Goal: Task Accomplishment & Management: Use online tool/utility

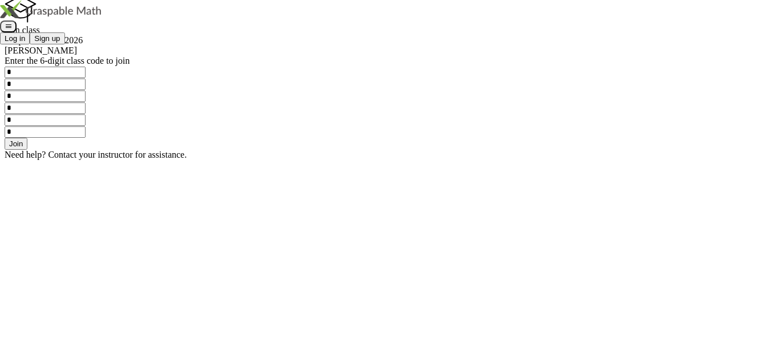
scroll to position [21, 0]
click at [86, 78] on input "*" at bounding box center [45, 72] width 81 height 11
click at [422, 160] on div "Join class 4th period 2025 2026 [PERSON_NAME] Enter the 6-digit class code to j…" at bounding box center [390, 77] width 770 height 165
click at [27, 150] on button "Join" at bounding box center [16, 144] width 23 height 12
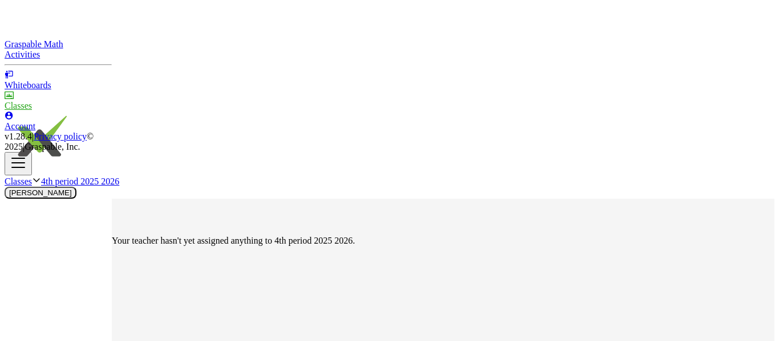
click at [60, 106] on img at bounding box center [39, 140] width 68 height 68
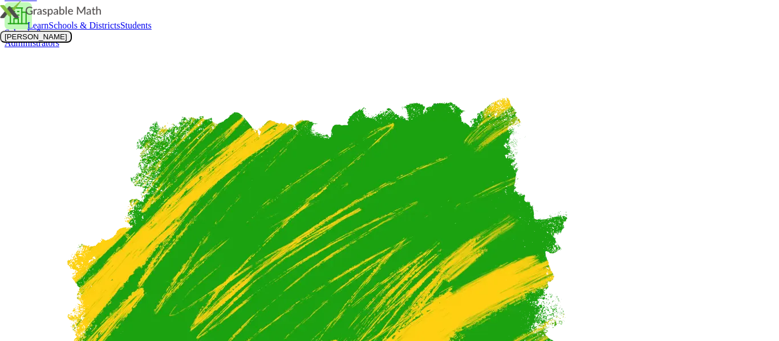
scroll to position [150, 0]
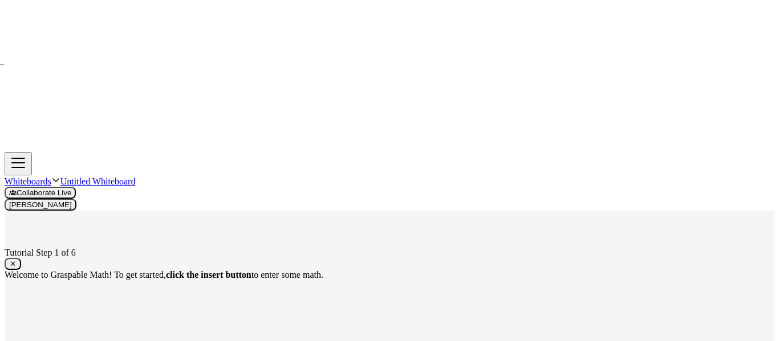
scroll to position [74, 0]
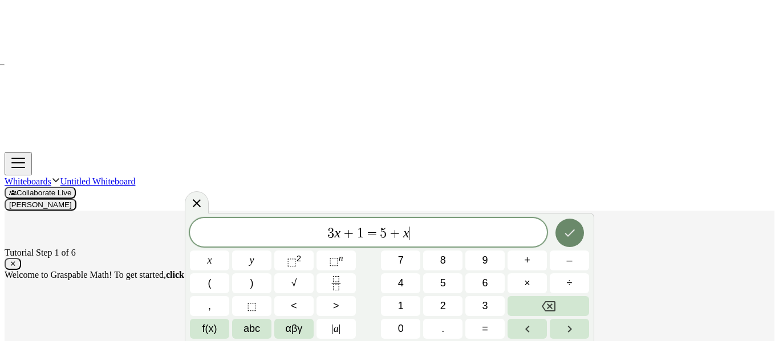
click at [565, 229] on icon "Done" at bounding box center [570, 233] width 14 height 14
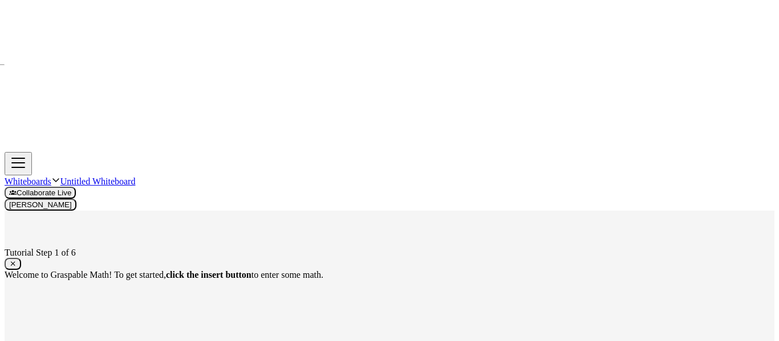
drag, startPoint x: 406, startPoint y: 129, endPoint x: 535, endPoint y: 129, distance: 128.8
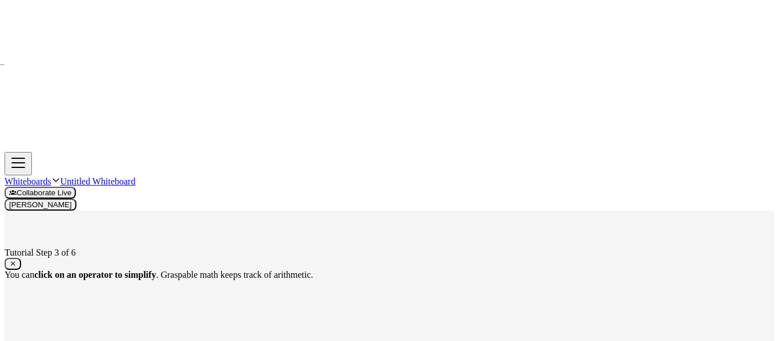
drag, startPoint x: 458, startPoint y: 205, endPoint x: 516, endPoint y: 208, distance: 58.2
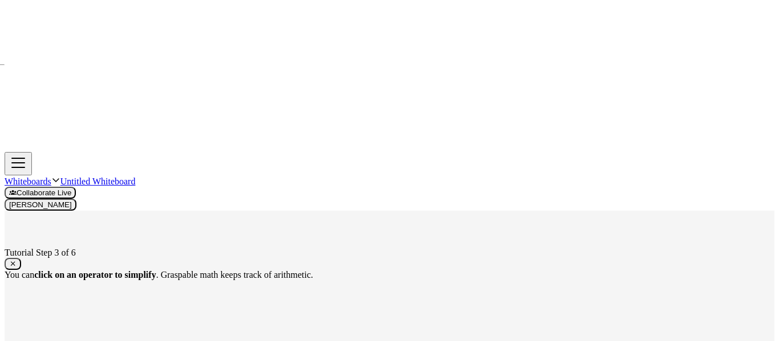
scroll to position [108, 0]
drag, startPoint x: 457, startPoint y: 251, endPoint x: 352, endPoint y: 242, distance: 104.7
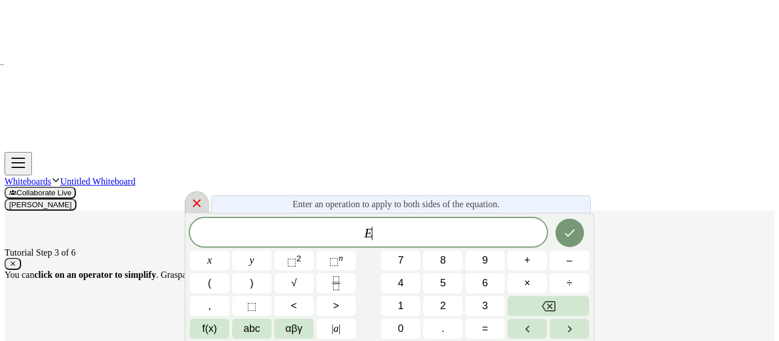
click at [204, 201] on icon at bounding box center [197, 204] width 14 height 14
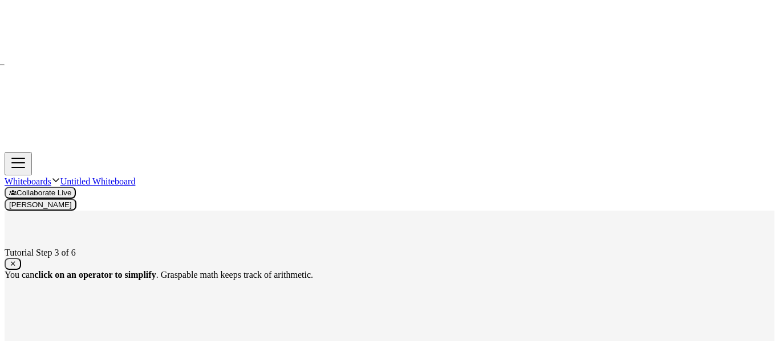
drag, startPoint x: 386, startPoint y: 228, endPoint x: 462, endPoint y: 265, distance: 84.7
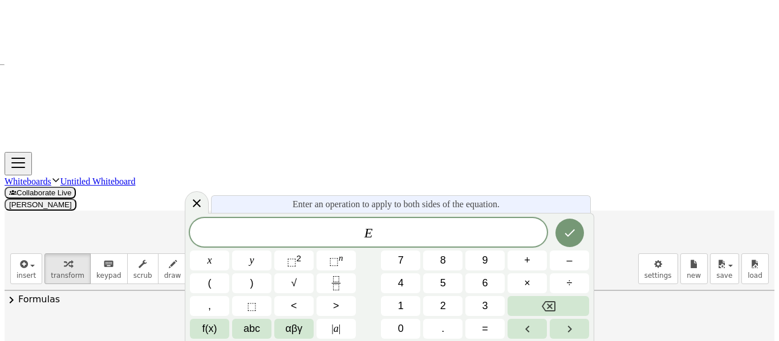
click at [474, 189] on div "+ · 3 · x + 1 = + 5 + x + · 3 · x + 1 − 1 = + 5 + x − 1 + · 3 · x + 0 = + 5 + x…" at bounding box center [437, 250] width 284 height 381
click at [204, 206] on icon at bounding box center [197, 204] width 14 height 14
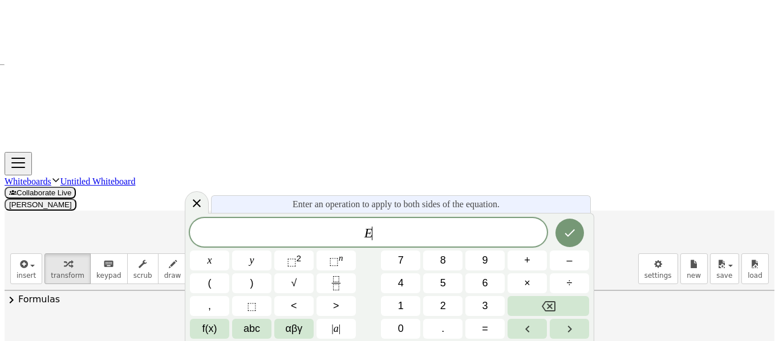
click at [430, 211] on div "Enter an operation to apply to both sides of the equation." at bounding box center [401, 205] width 380 height 18
click at [209, 201] on div at bounding box center [197, 203] width 24 height 22
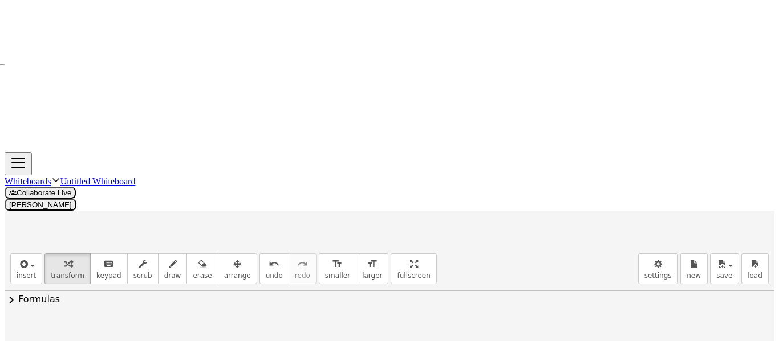
click at [590, 80] on div at bounding box center [390, 327] width 770 height 730
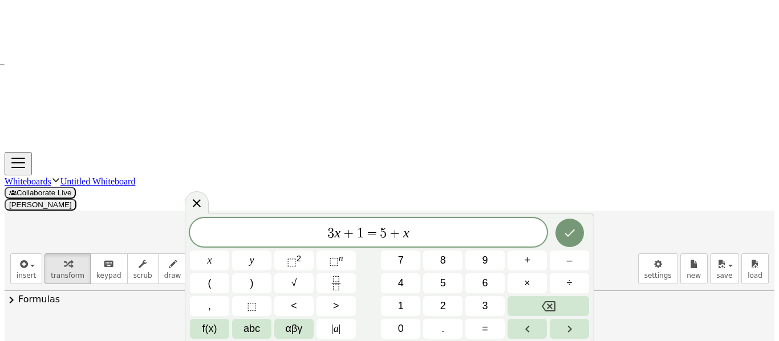
drag, startPoint x: 423, startPoint y: 223, endPoint x: 320, endPoint y: 215, distance: 102.9
click at [320, 215] on div "******** 3 x + 1 = 5 + x x y ⬚ 2 ⬚ n 7 8 9 + – ( ) √ 4 5 6 × ÷ , ⬚ < > 1 2 3 f(…" at bounding box center [389, 277] width 409 height 128
click at [21, 154] on icon "Toggle navigation" at bounding box center [18, 163] width 18 height 18
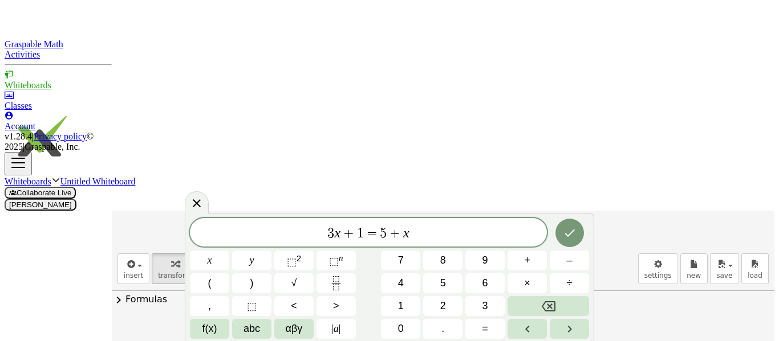
click at [17, 106] on img at bounding box center [39, 140] width 68 height 68
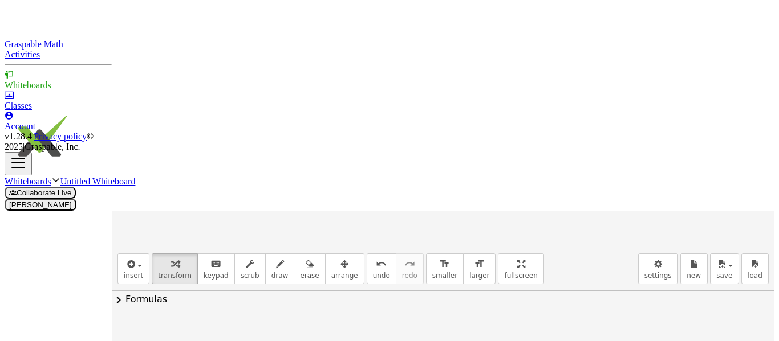
click at [140, 152] on div "Whiteboards Untitled Whiteboard Collaborate Live [PERSON_NAME]" at bounding box center [390, 181] width 770 height 59
click at [32, 152] on button "Toggle navigation" at bounding box center [18, 163] width 27 height 23
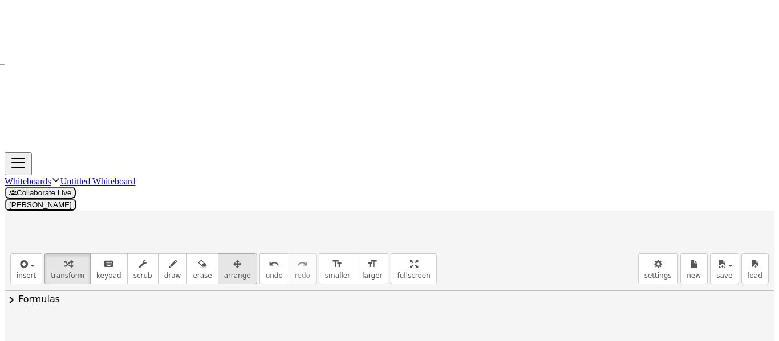
click at [233, 254] on button "arrange" at bounding box center [237, 269] width 39 height 31
click at [266, 272] on span "undo" at bounding box center [274, 276] width 17 height 8
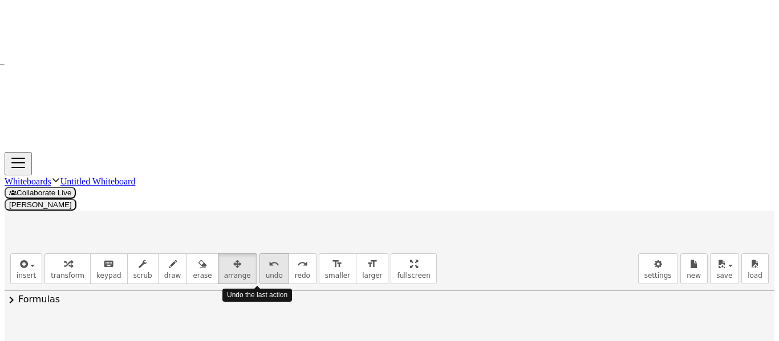
click at [266, 272] on span "undo" at bounding box center [274, 276] width 17 height 8
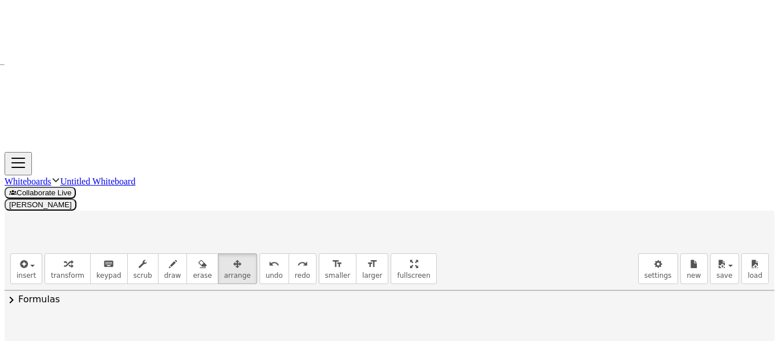
click at [733, 101] on div at bounding box center [390, 327] width 770 height 730
click at [266, 272] on span "undo" at bounding box center [274, 276] width 17 height 8
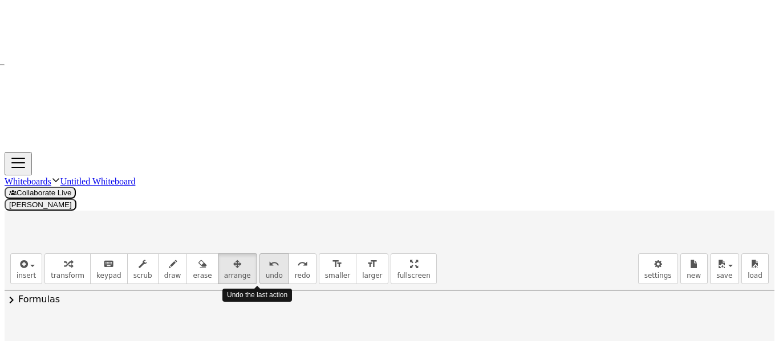
click at [266, 272] on span "undo" at bounding box center [274, 276] width 17 height 8
